Goal: Transaction & Acquisition: Obtain resource

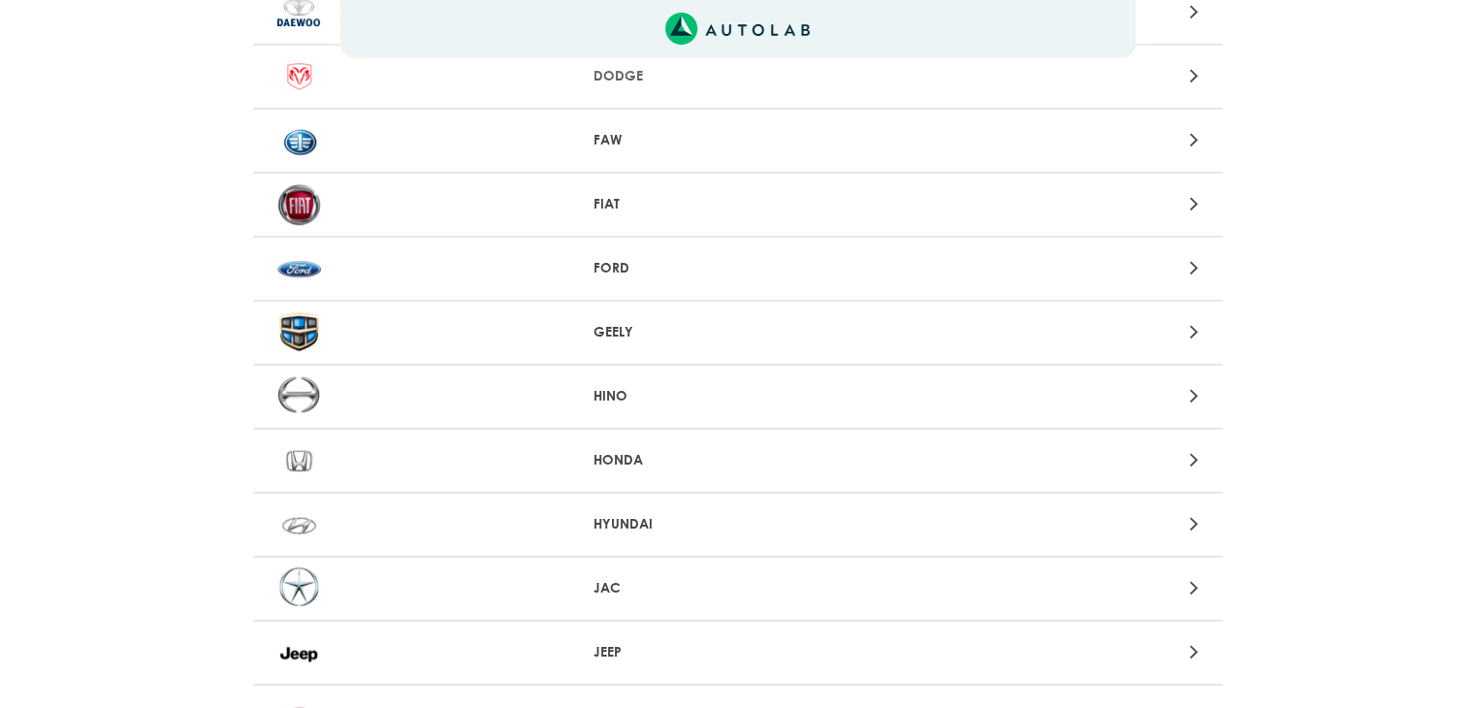
scroll to position [776, 0]
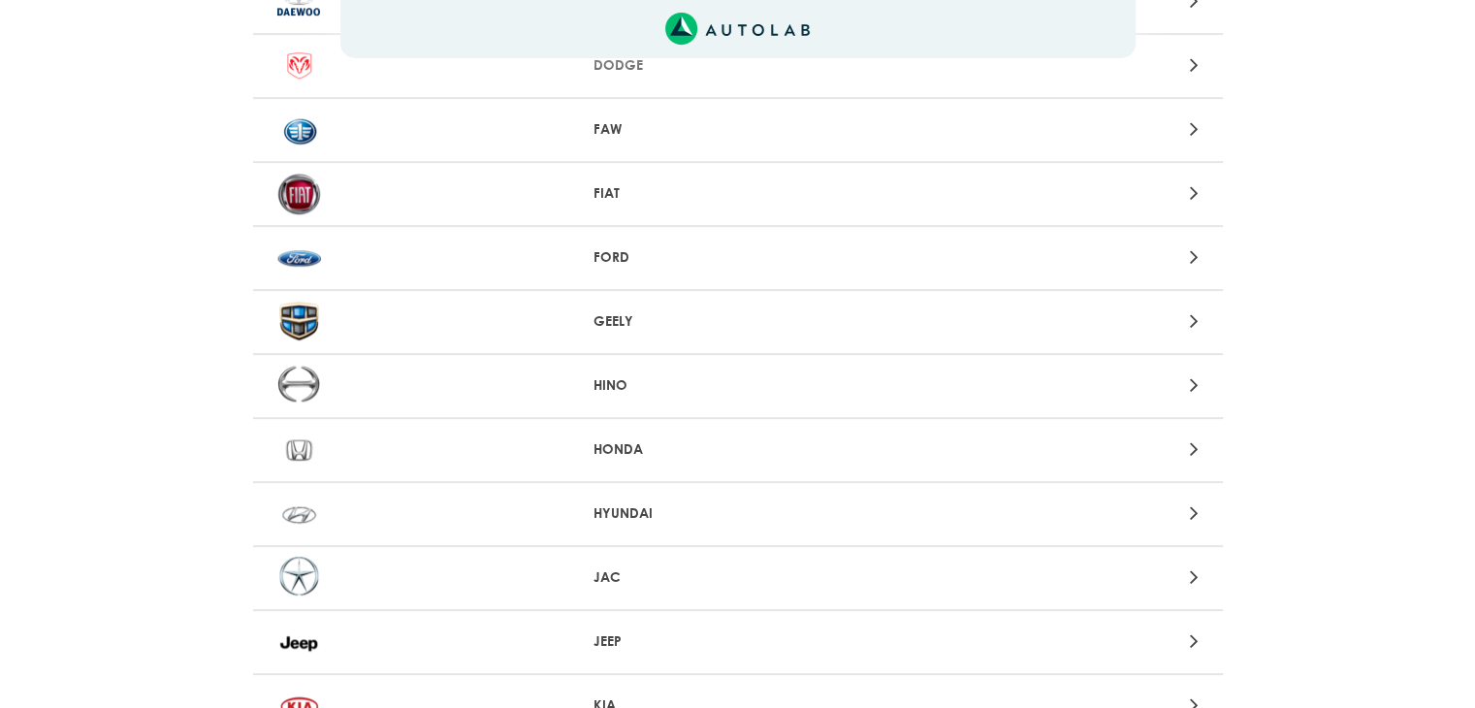
click at [626, 509] on p "HYUNDAI" at bounding box center [738, 513] width 288 height 20
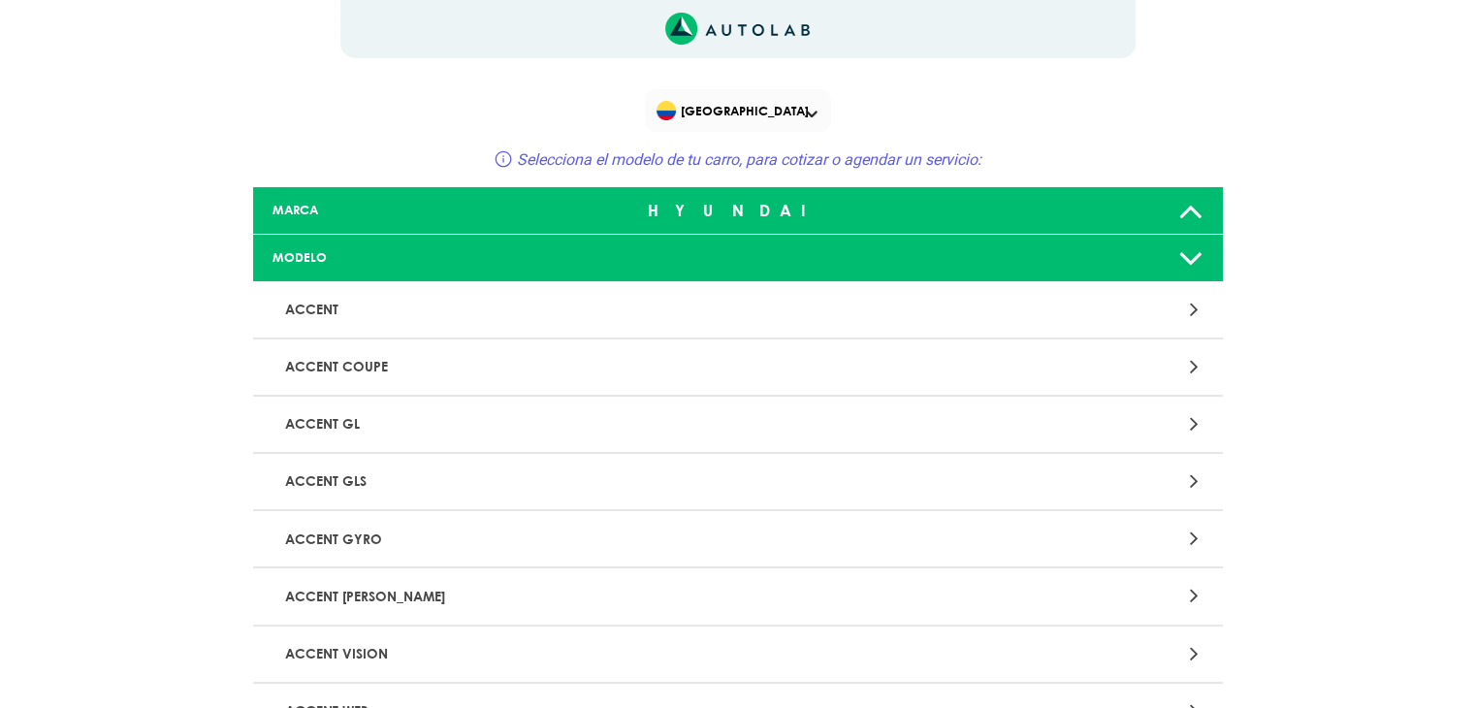
click at [790, 314] on p "ACCENT" at bounding box center [579, 310] width 604 height 36
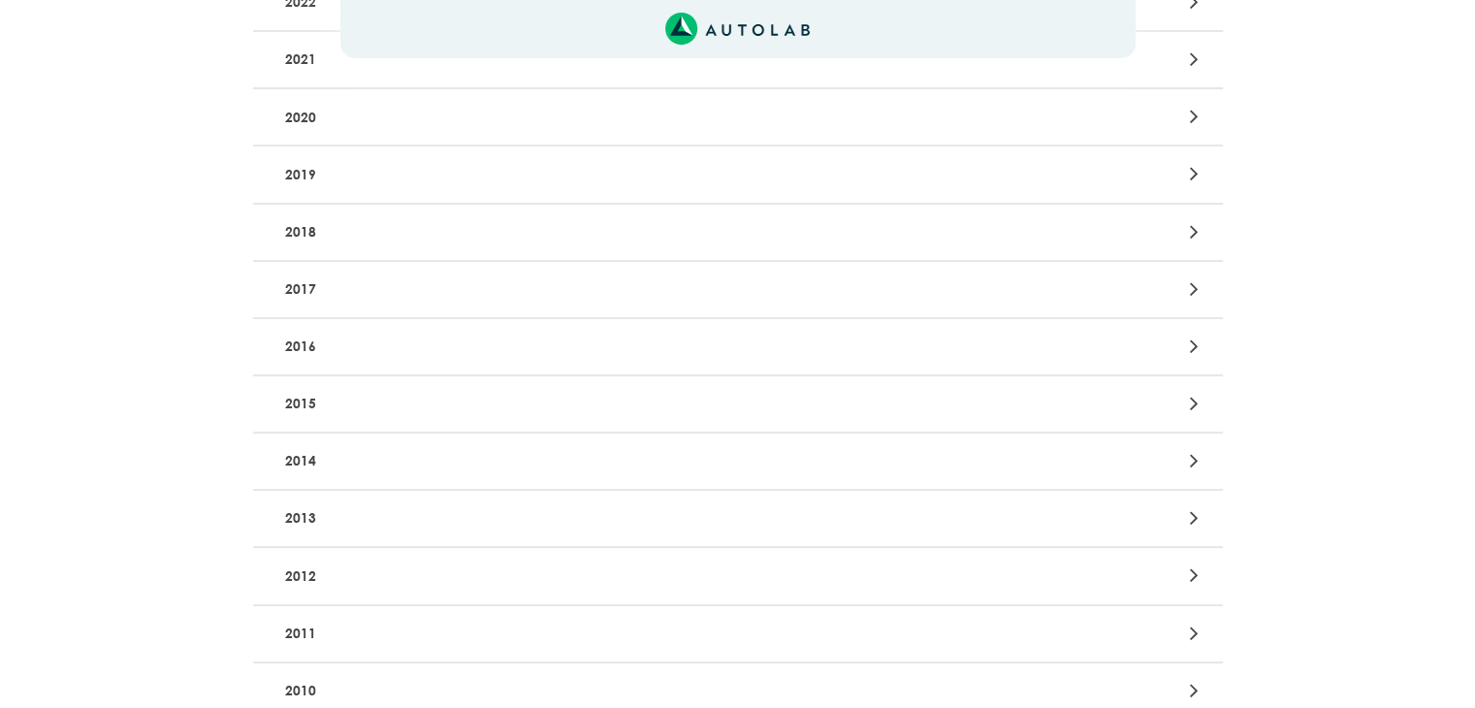
scroll to position [582, 0]
click at [789, 287] on p "2015" at bounding box center [579, 292] width 604 height 36
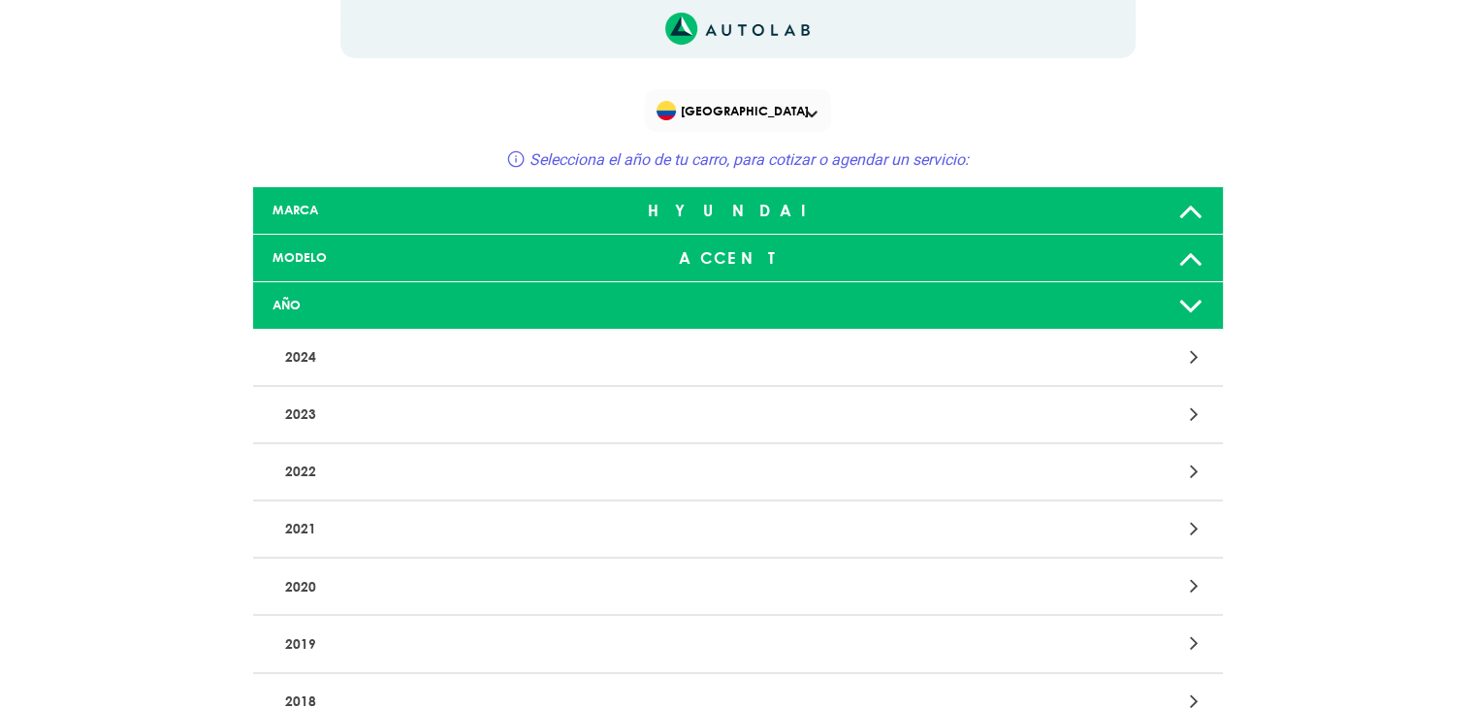
scroll to position [8, 0]
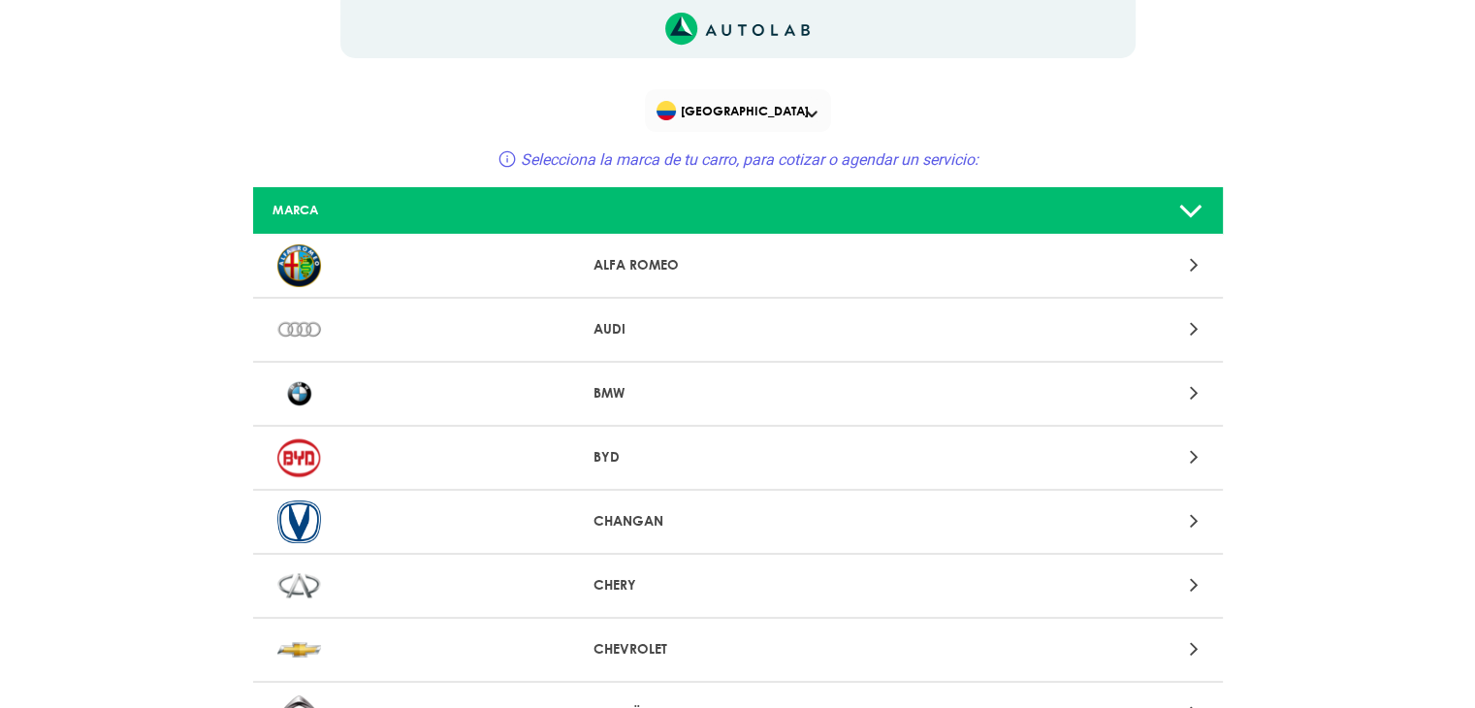
click at [812, 108] on span "[GEOGRAPHIC_DATA]" at bounding box center [740, 110] width 166 height 27
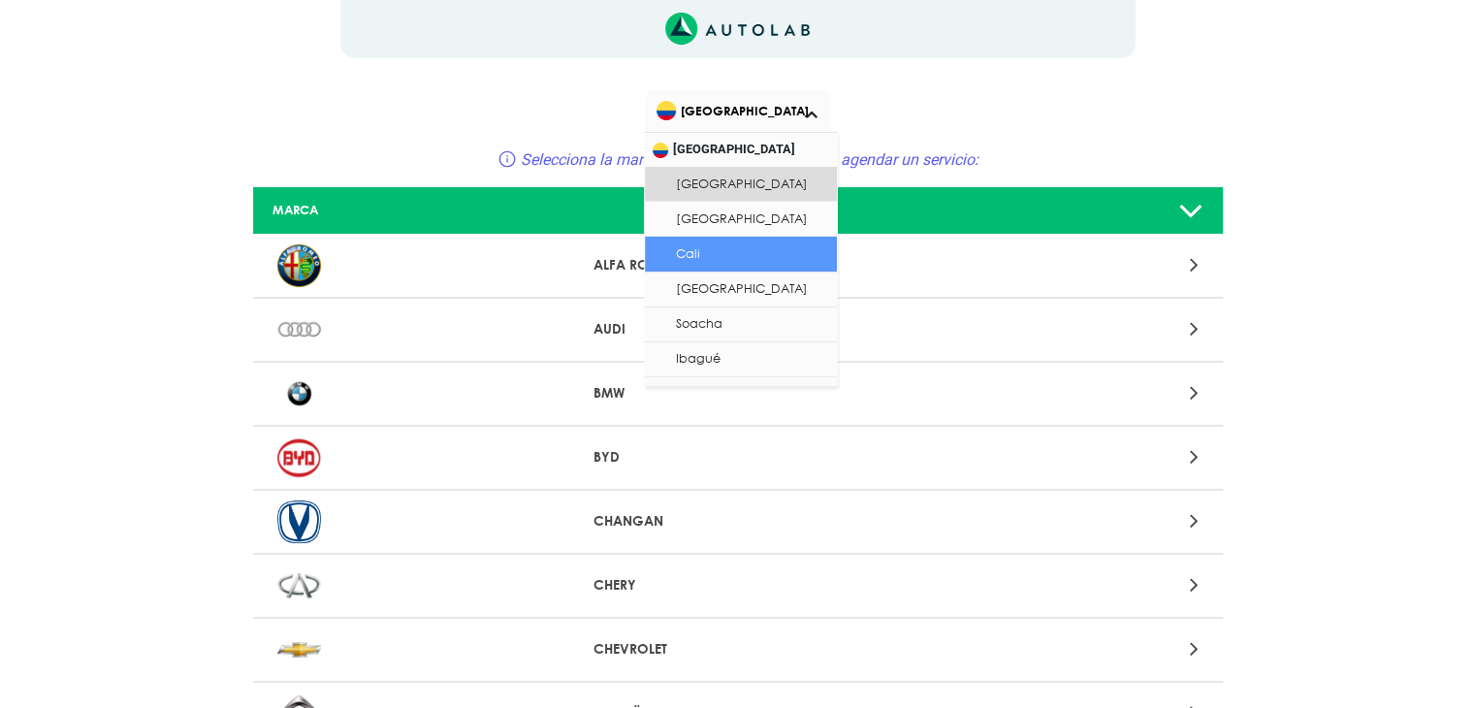
click at [719, 251] on li "Cali" at bounding box center [741, 254] width 192 height 35
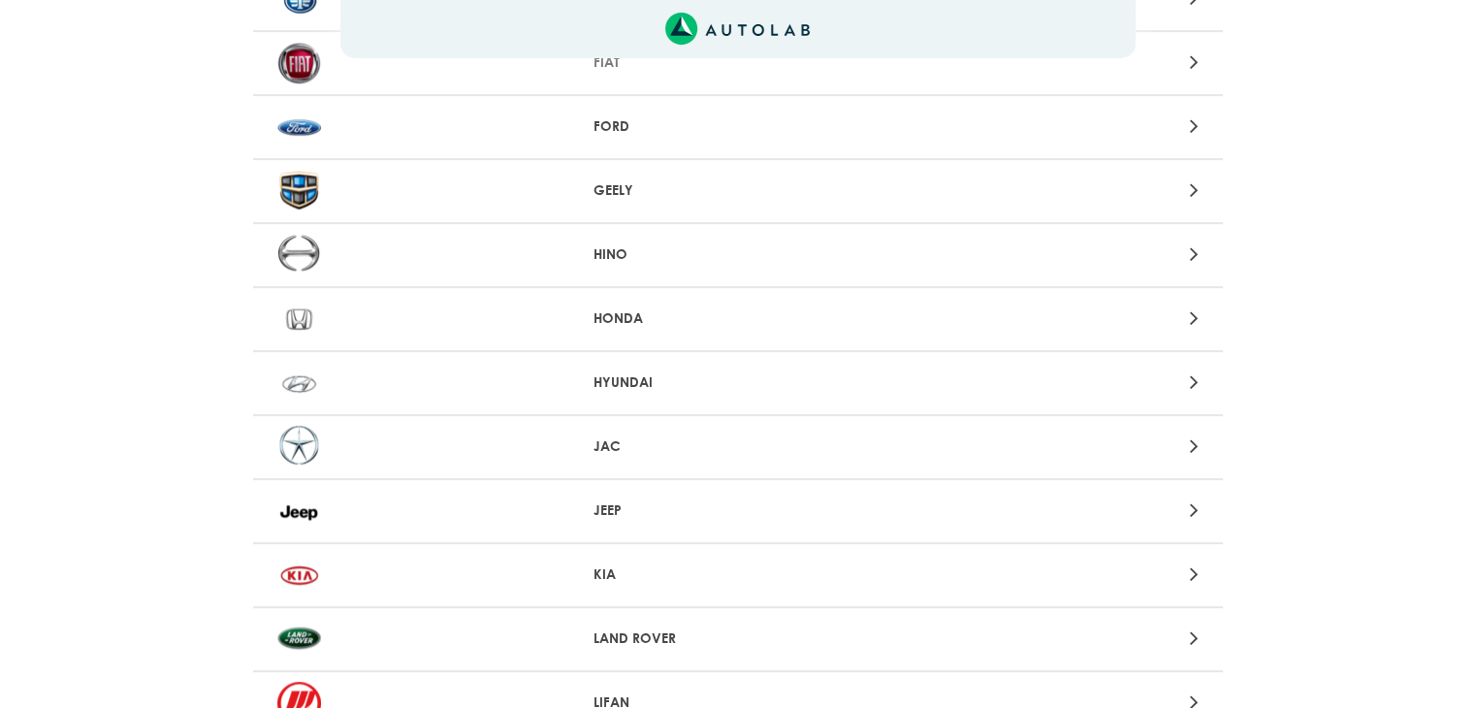
scroll to position [970, 0]
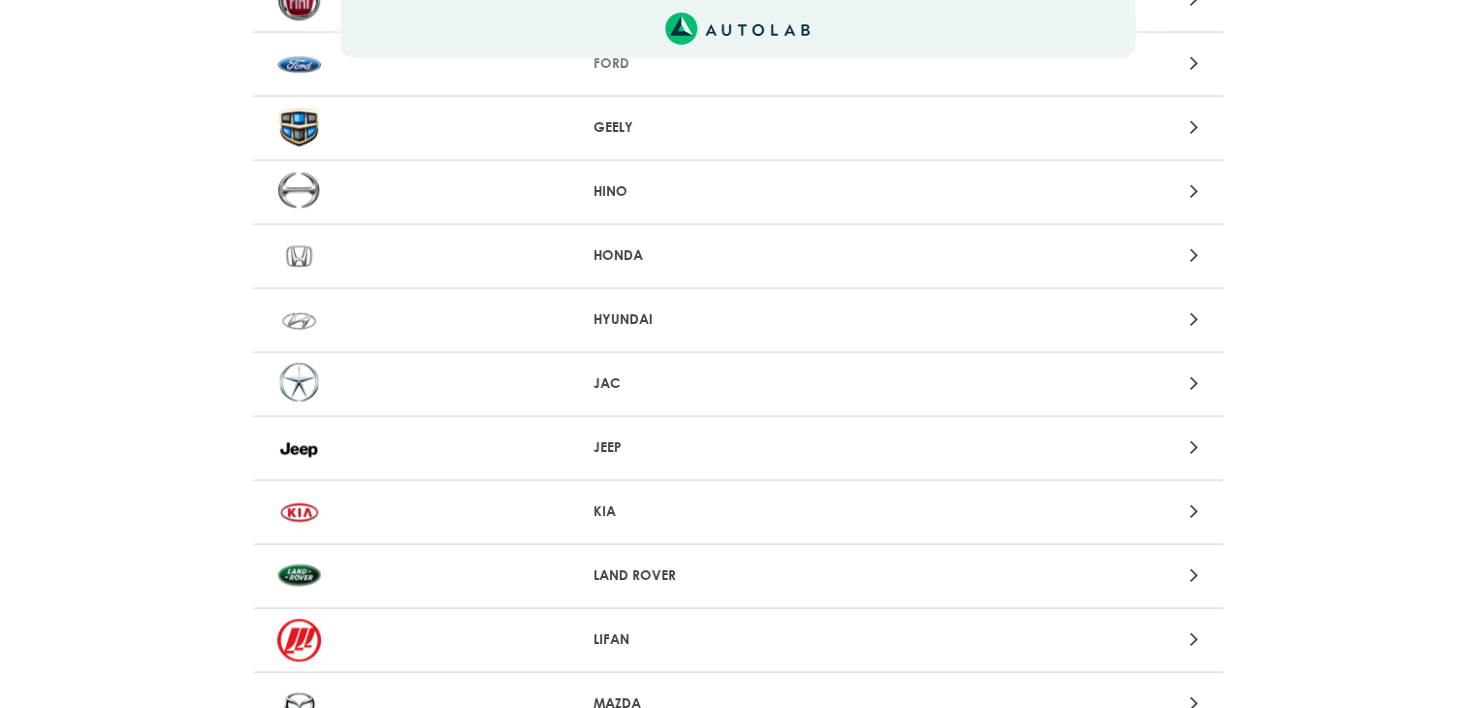
click at [1163, 314] on div at bounding box center [1054, 320] width 317 height 26
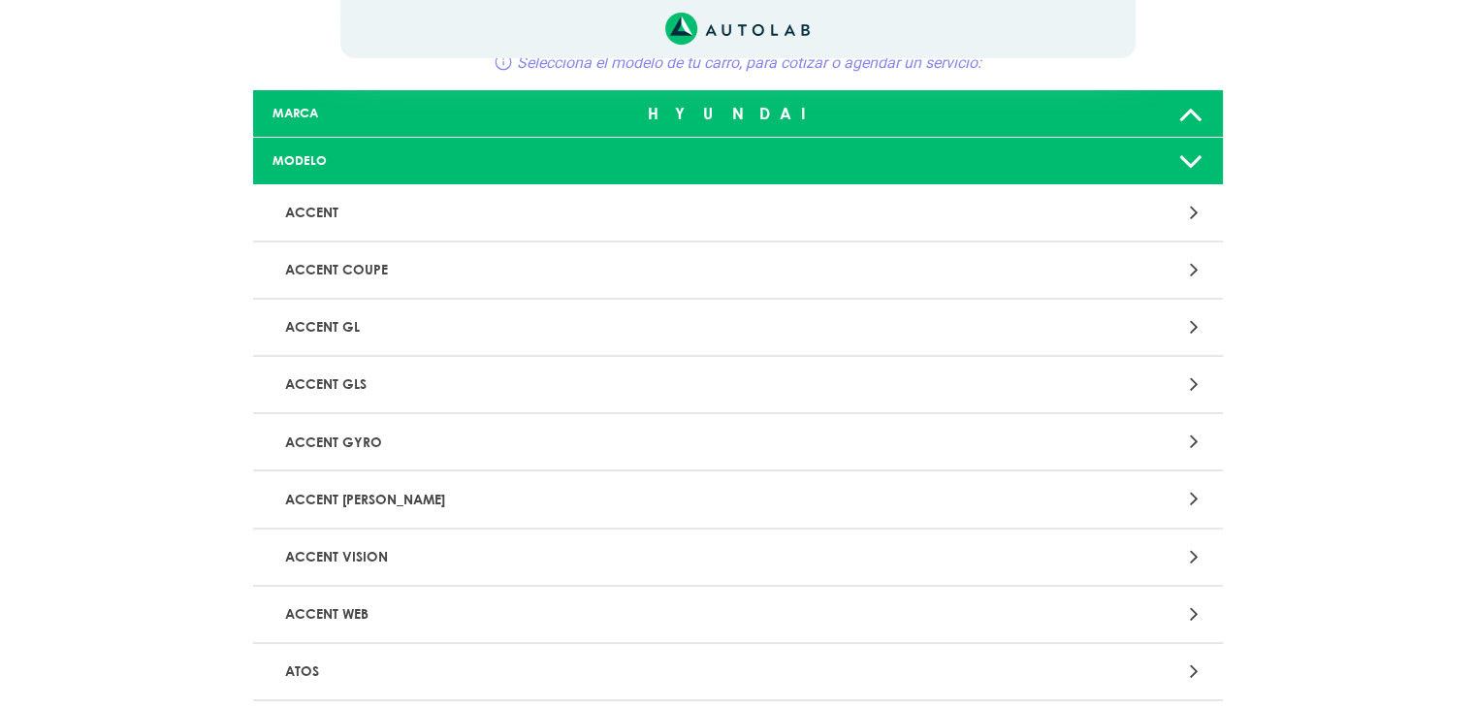
scroll to position [194, 0]
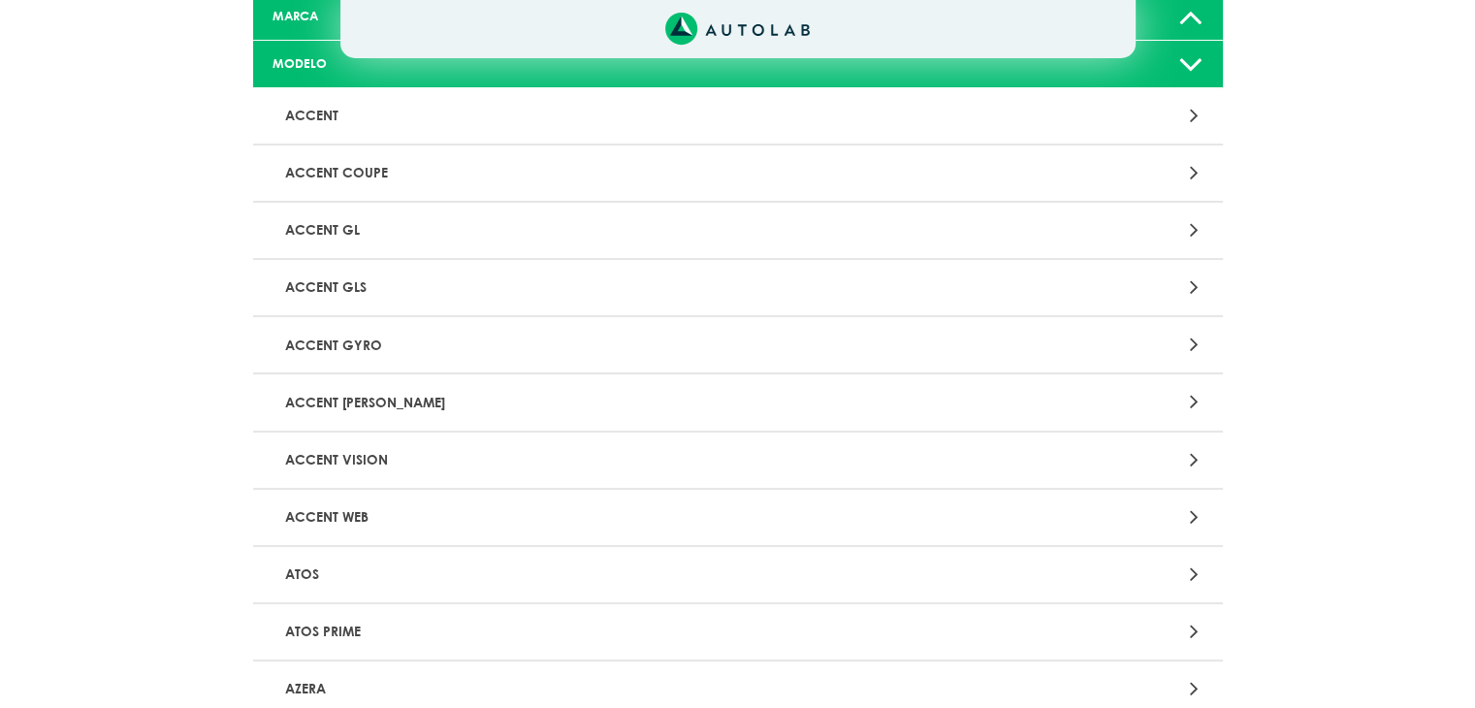
click at [632, 116] on p "ACCENT" at bounding box center [579, 116] width 604 height 36
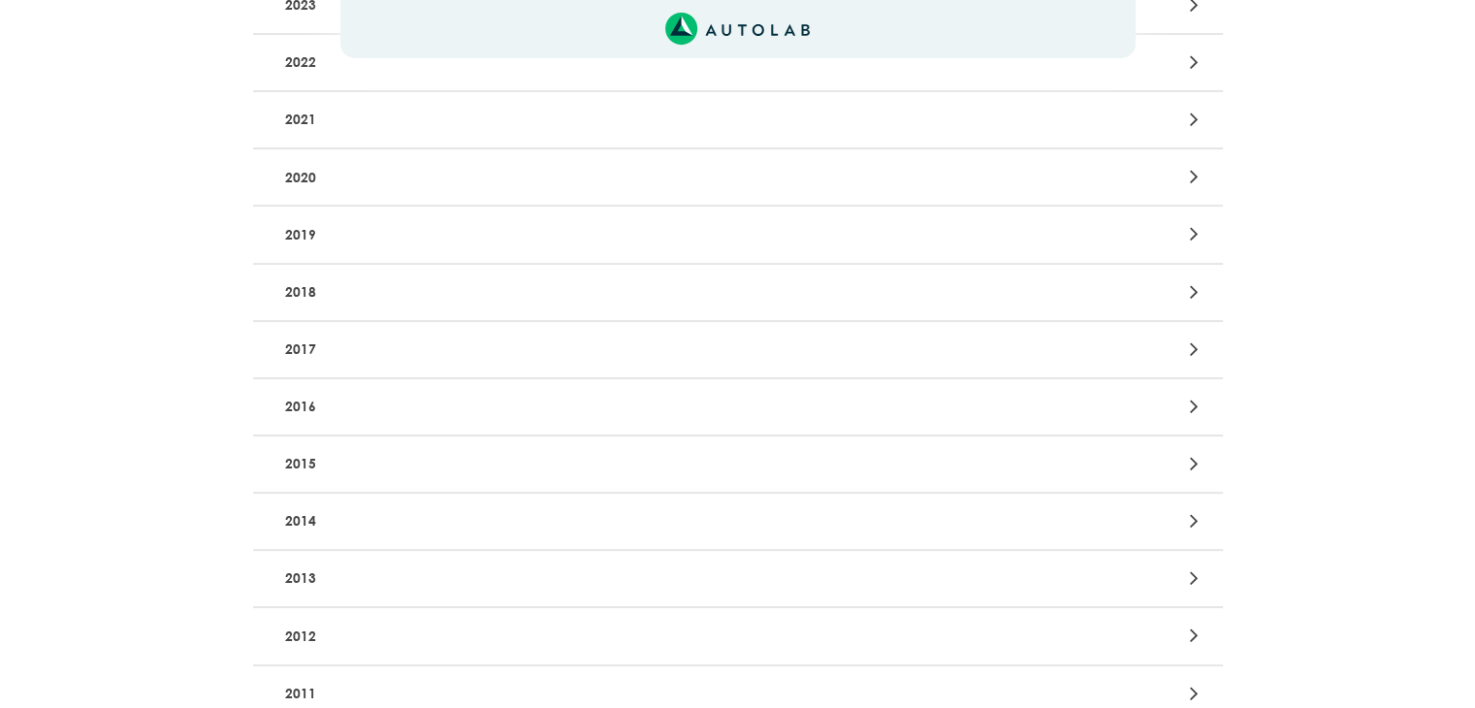
scroll to position [485, 0]
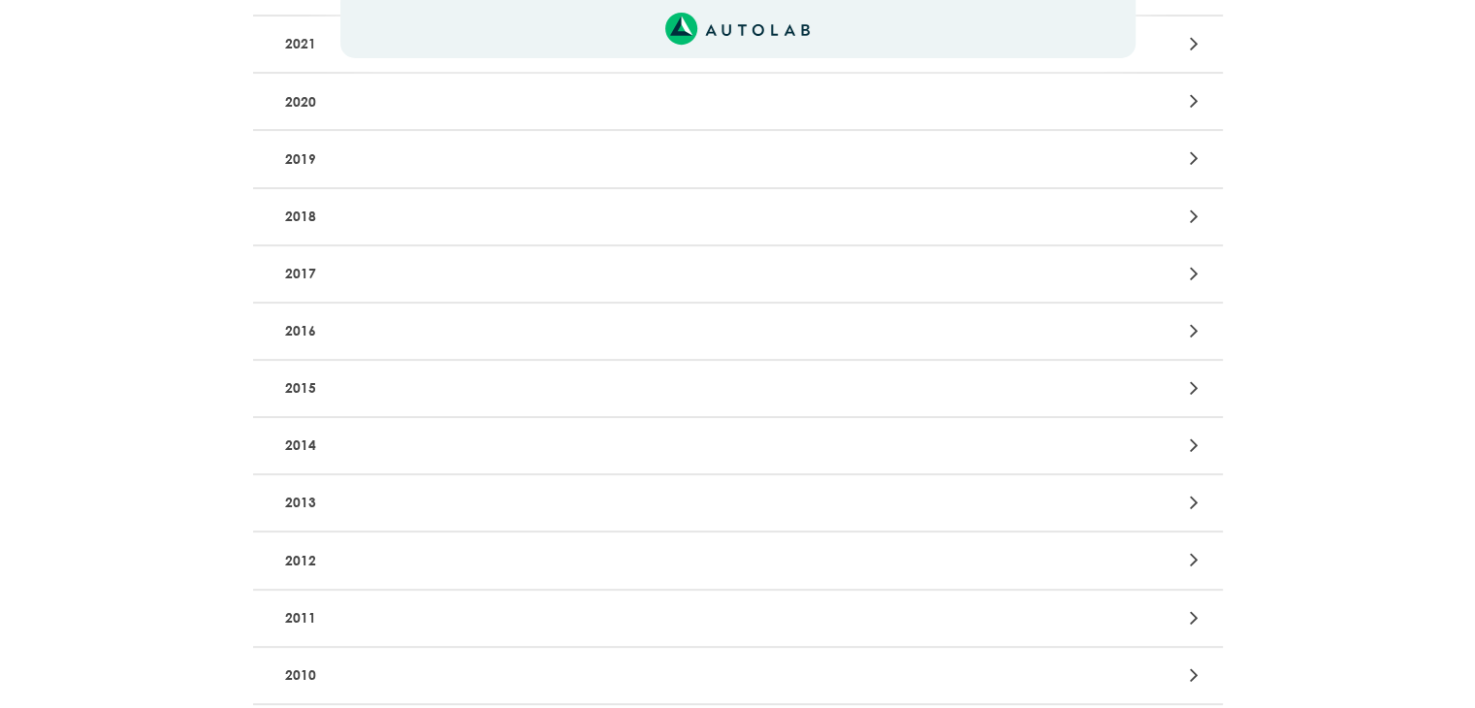
click at [839, 392] on p "2015" at bounding box center [579, 389] width 604 height 36
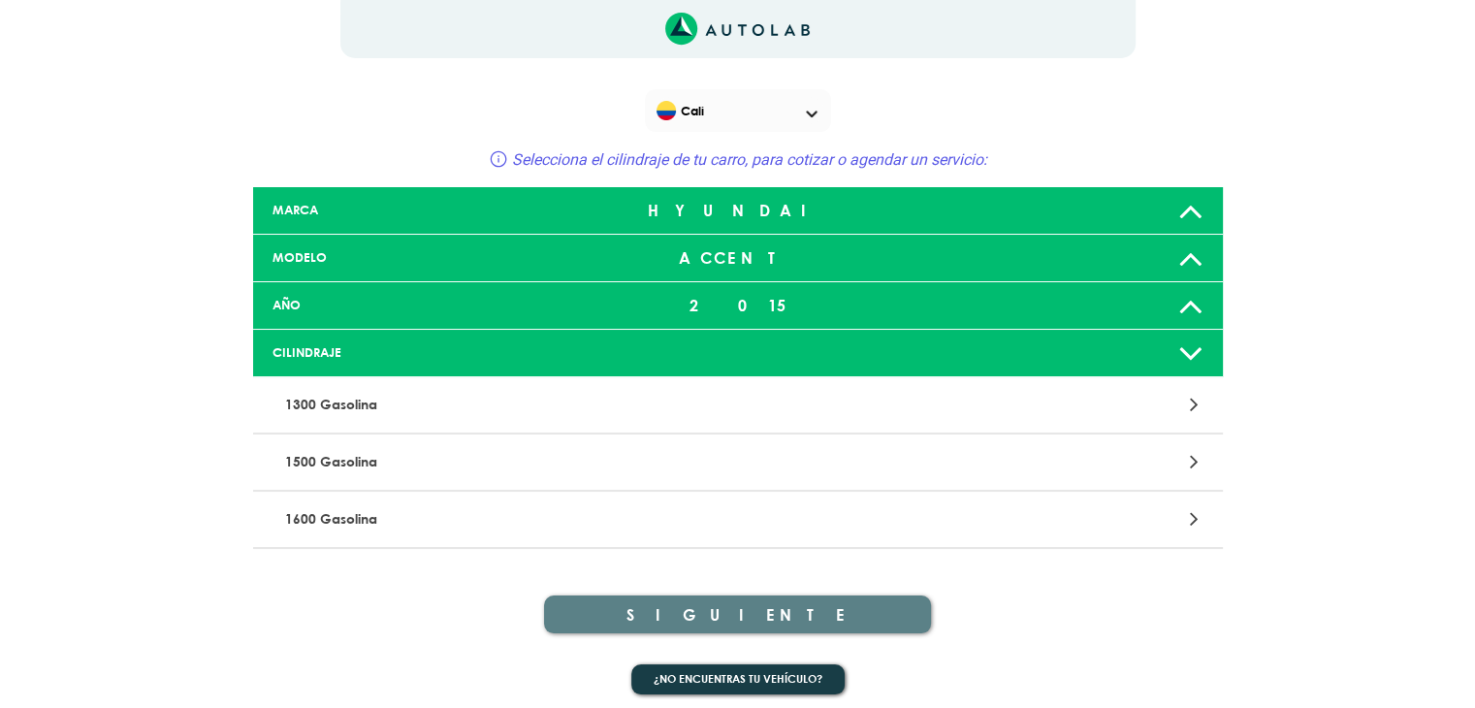
click at [843, 411] on p "1300 Gasolina" at bounding box center [579, 405] width 604 height 36
click at [557, 462] on p "1500 Gasolina" at bounding box center [579, 462] width 604 height 36
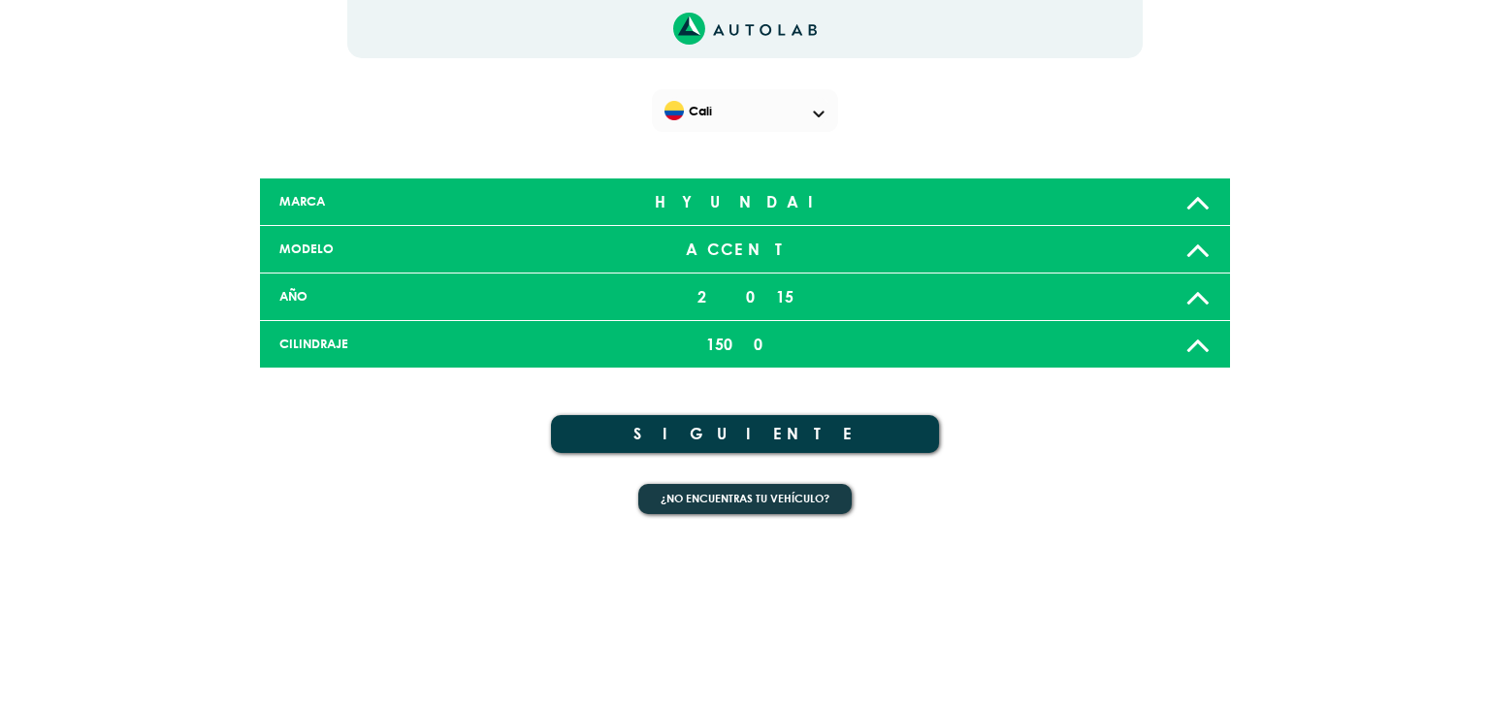
click at [784, 431] on button "SIGUIENTE" at bounding box center [745, 434] width 388 height 38
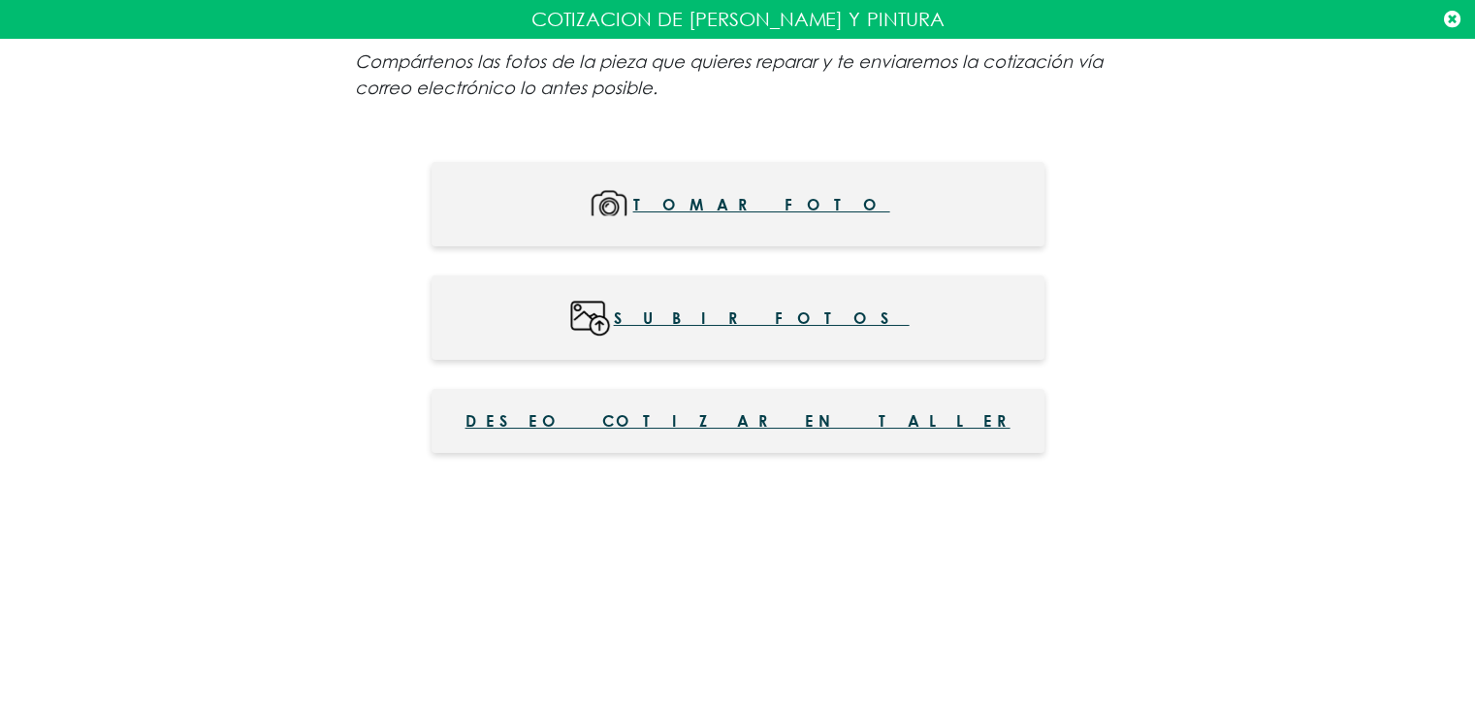
click at [1450, 20] on icon at bounding box center [1452, 19] width 16 height 19
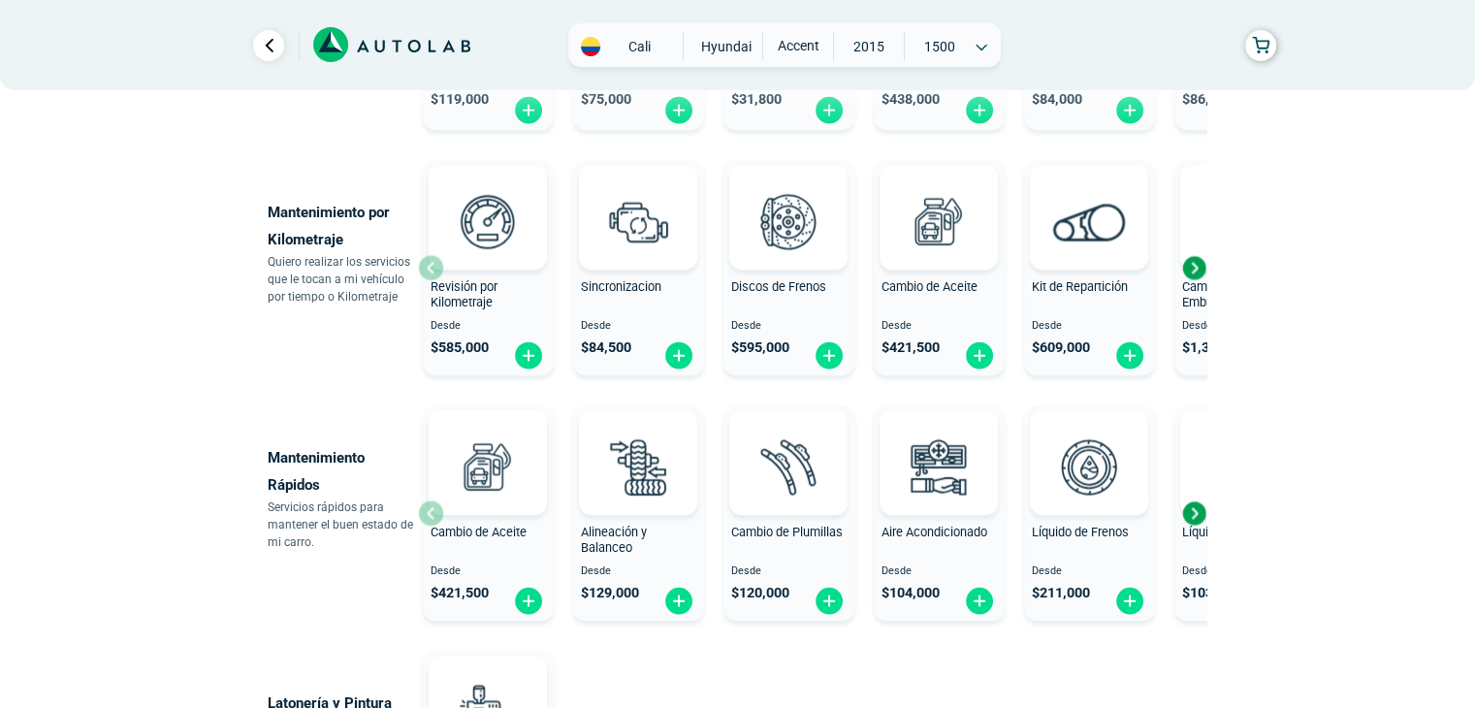
scroll to position [746, 0]
